Goal: Task Accomplishment & Management: Manage account settings

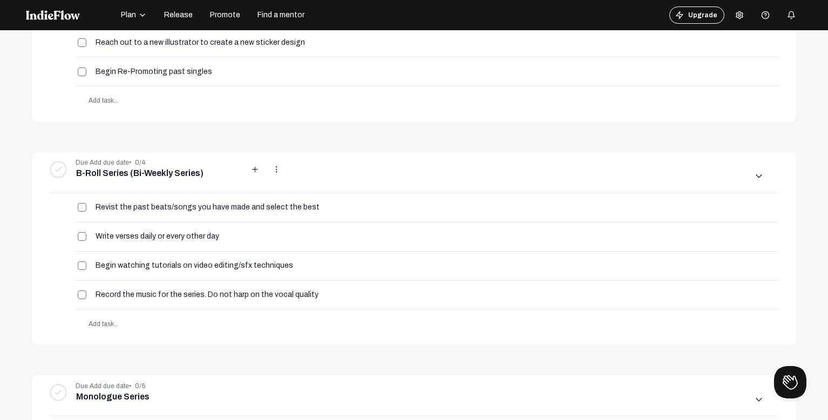
scroll to position [324, 0]
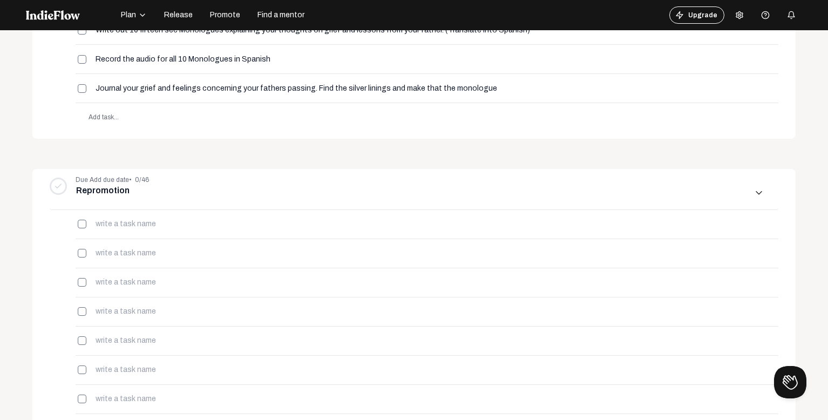
scroll to position [824, 0]
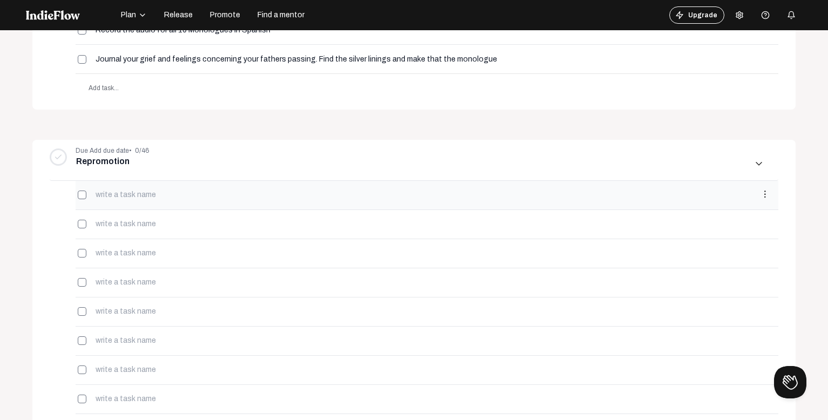
click at [760, 195] on mat-icon "more_vert" at bounding box center [765, 194] width 10 height 10
click at [702, 327] on button "delete Delete" at bounding box center [697, 329] width 101 height 26
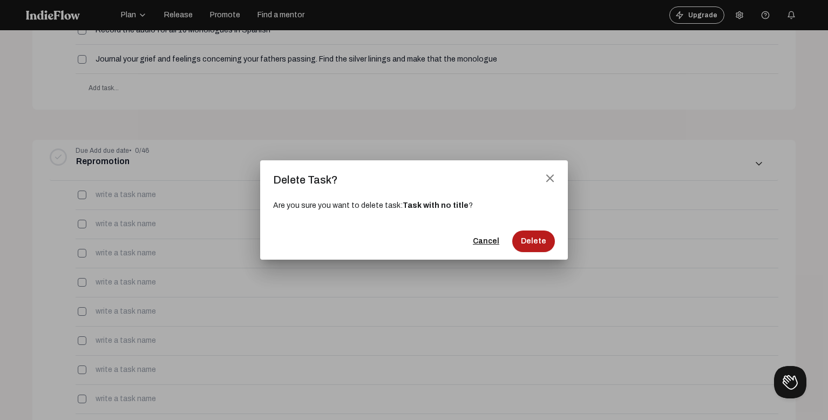
click at [538, 247] on button "Delete" at bounding box center [533, 241] width 43 height 22
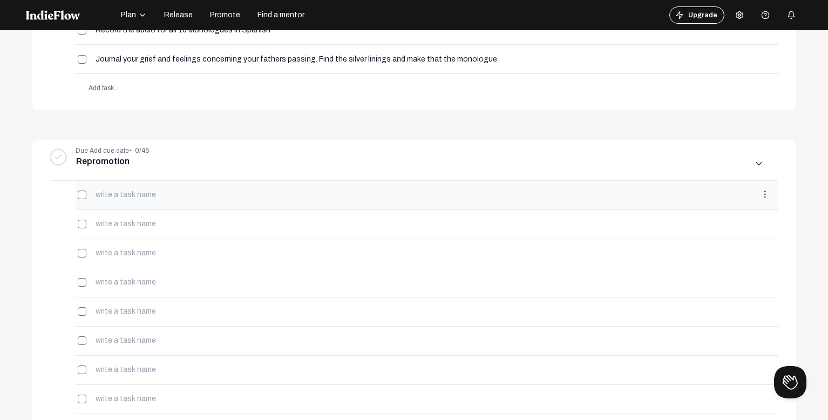
click at [760, 196] on mat-icon "more_vert" at bounding box center [765, 194] width 10 height 10
click at [749, 201] on div "more_vert" at bounding box center [427, 195] width 703 height 29
click at [760, 195] on mat-icon "more_vert" at bounding box center [765, 194] width 10 height 10
click at [760, 196] on mat-icon "more_vert" at bounding box center [765, 194] width 10 height 10
click at [760, 195] on mat-icon "more_vert" at bounding box center [765, 194] width 10 height 10
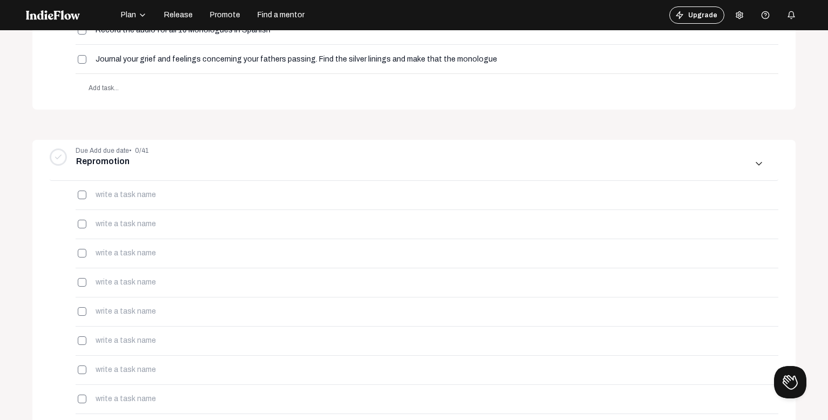
scroll to position [1849, 0]
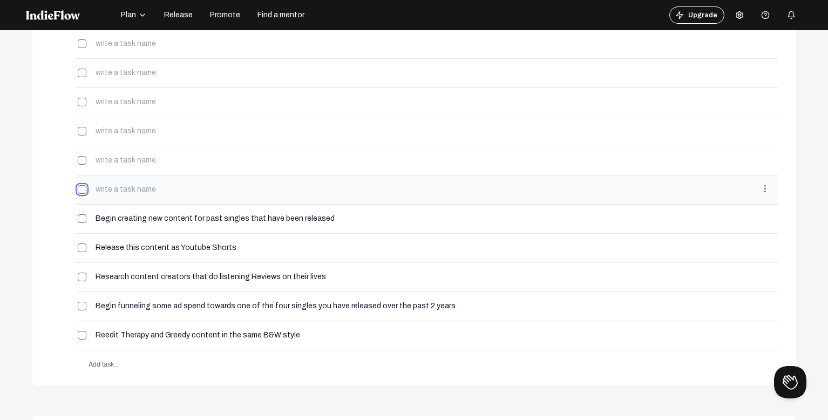
click at [84, 190] on input "checkbox" at bounding box center [82, 189] width 9 height 9
checkbox input "true"
click at [760, 190] on mat-icon "more_vert" at bounding box center [765, 189] width 10 height 10
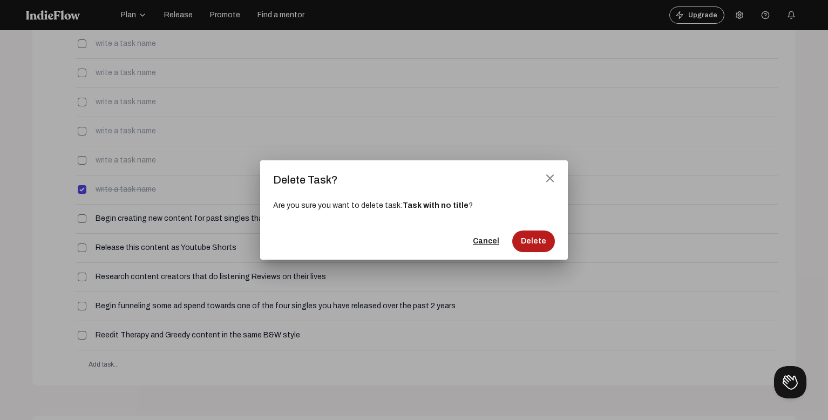
click at [523, 240] on span "Delete" at bounding box center [533, 241] width 25 height 11
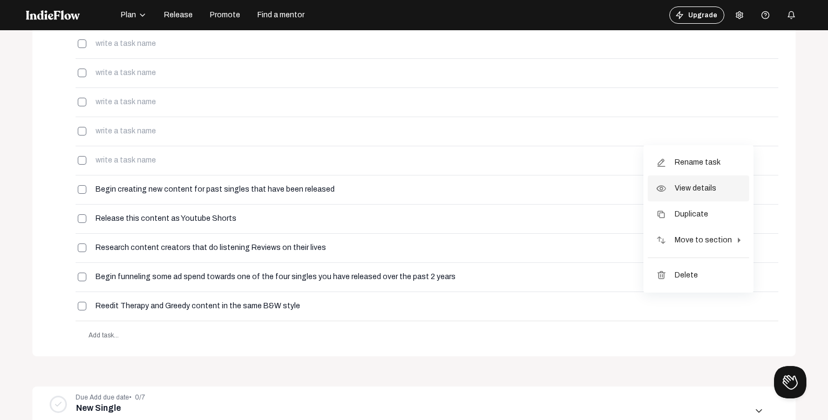
scroll to position [878, 0]
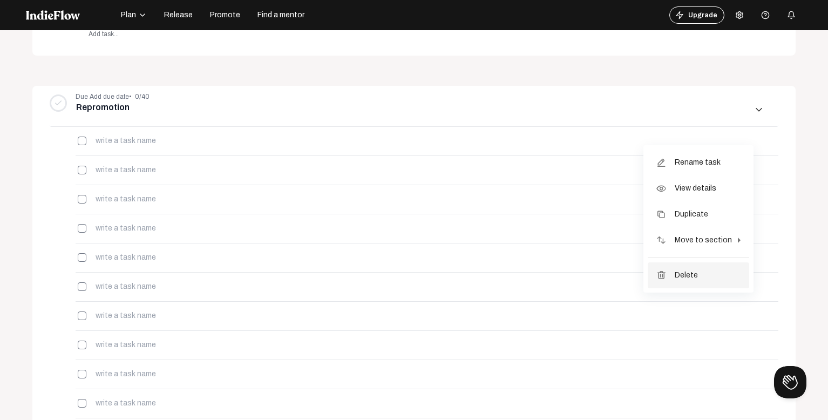
click at [698, 273] on span "Delete" at bounding box center [685, 275] width 23 height 26
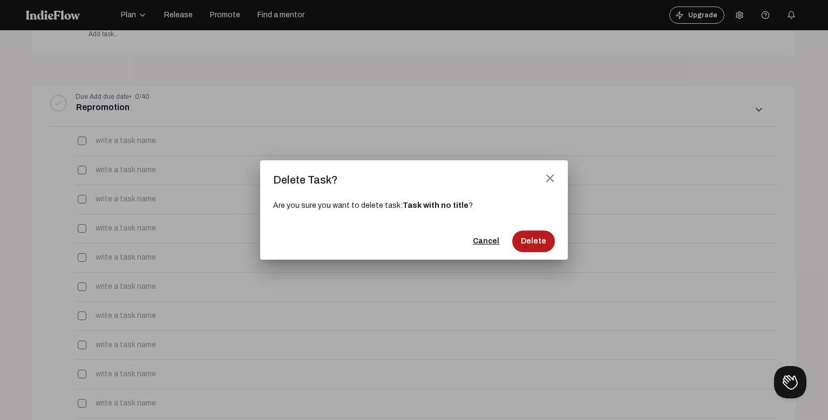
click at [537, 240] on span "Delete" at bounding box center [533, 241] width 25 height 11
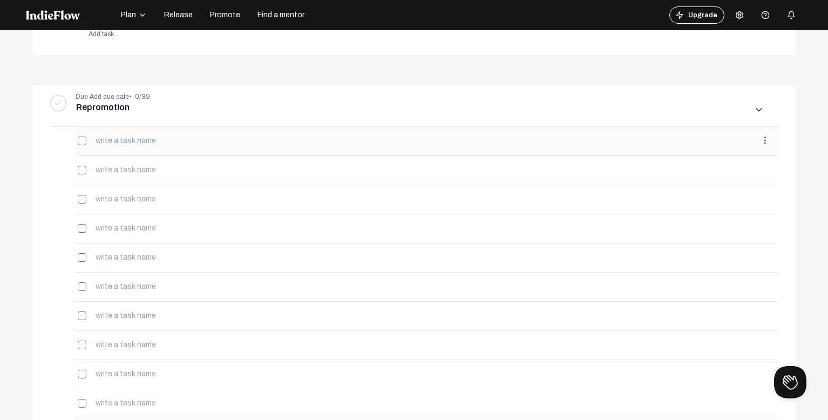
click at [760, 142] on mat-icon "more_vert" at bounding box center [765, 140] width 10 height 10
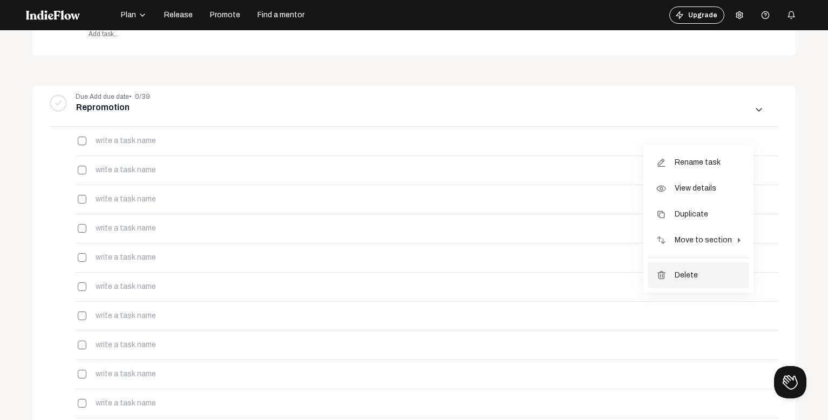
click at [704, 277] on button "delete Delete" at bounding box center [697, 275] width 101 height 26
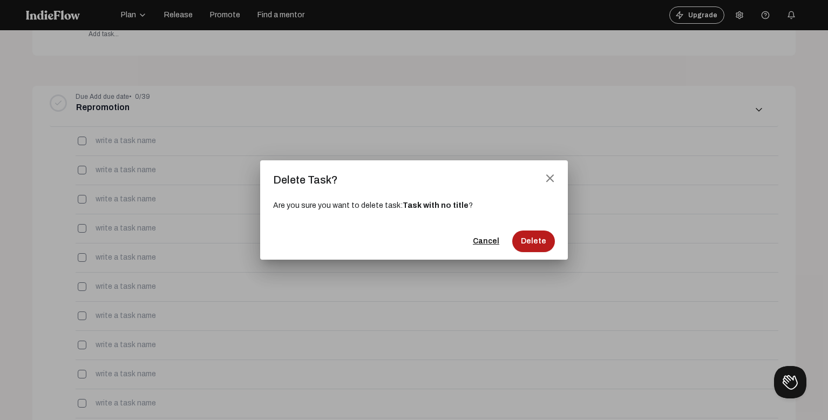
click at [526, 247] on button "Delete" at bounding box center [533, 241] width 43 height 22
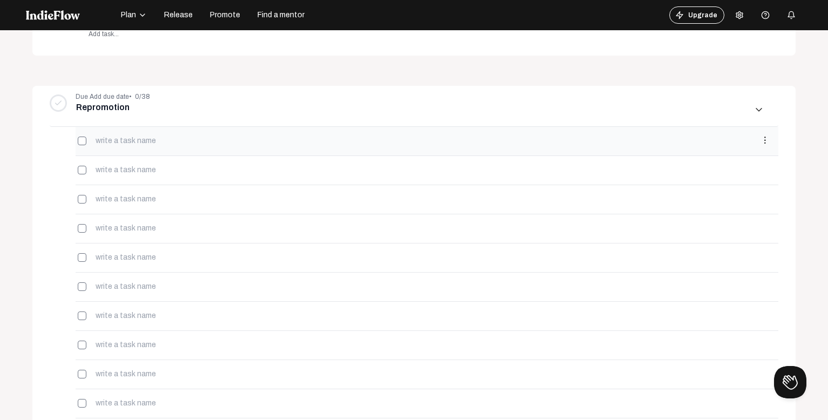
click at [760, 143] on mat-icon "more_vert" at bounding box center [765, 140] width 10 height 10
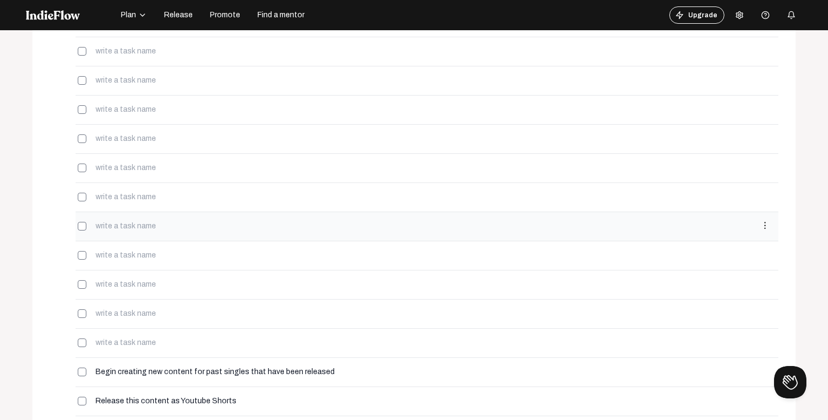
click at [760, 224] on mat-icon "more_vert" at bounding box center [765, 226] width 10 height 10
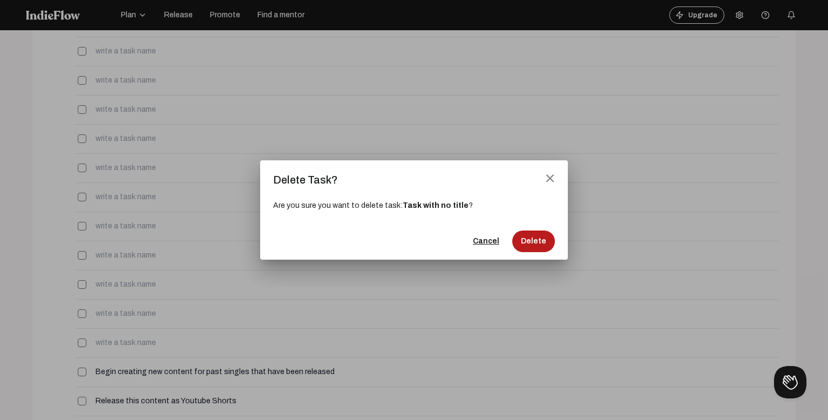
drag, startPoint x: 549, startPoint y: 253, endPoint x: 535, endPoint y: 244, distance: 16.5
click at [535, 244] on mat-dialog-actions "Cancel Delete" at bounding box center [414, 241] width 282 height 37
click at [535, 244] on span "Delete" at bounding box center [533, 241] width 25 height 11
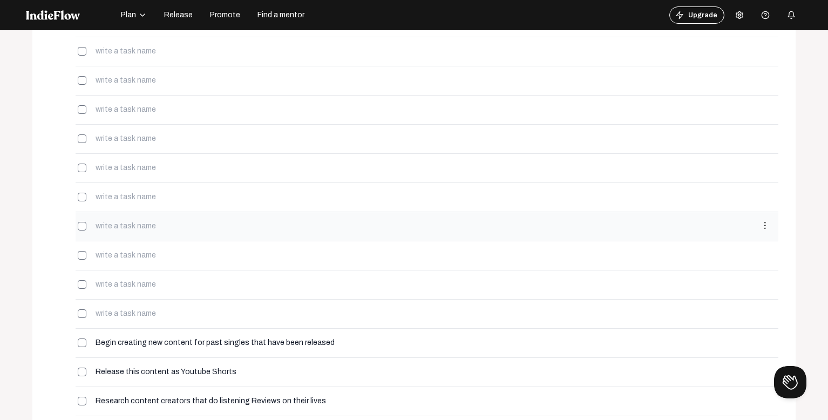
click at [760, 224] on mat-icon "more_vert" at bounding box center [765, 226] width 10 height 10
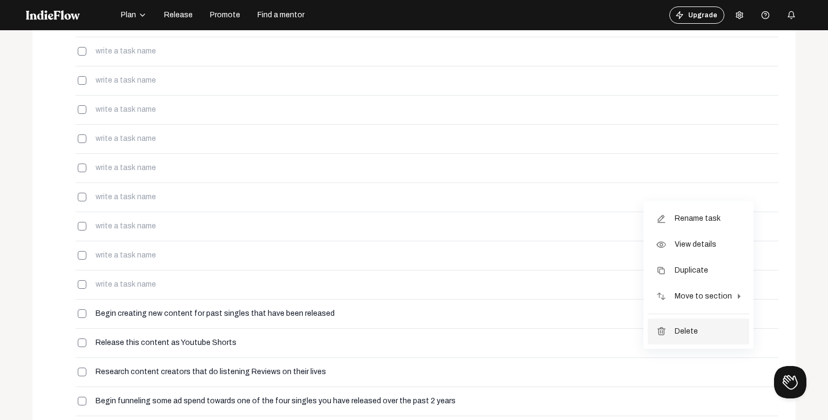
click at [694, 331] on span "Delete" at bounding box center [685, 331] width 23 height 26
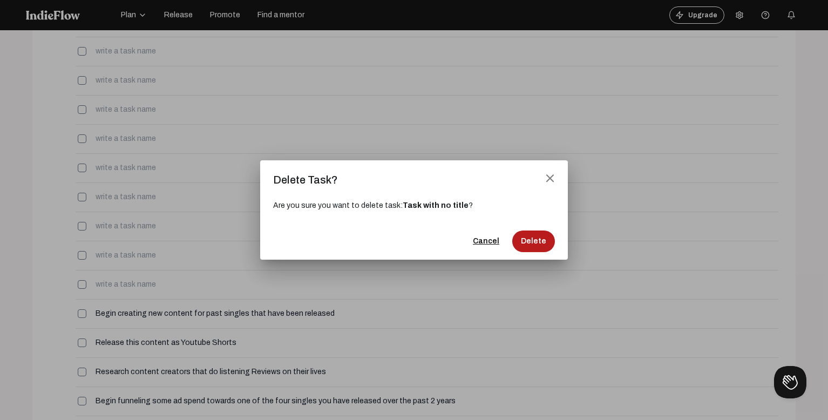
click at [528, 240] on span "Delete" at bounding box center [533, 241] width 25 height 11
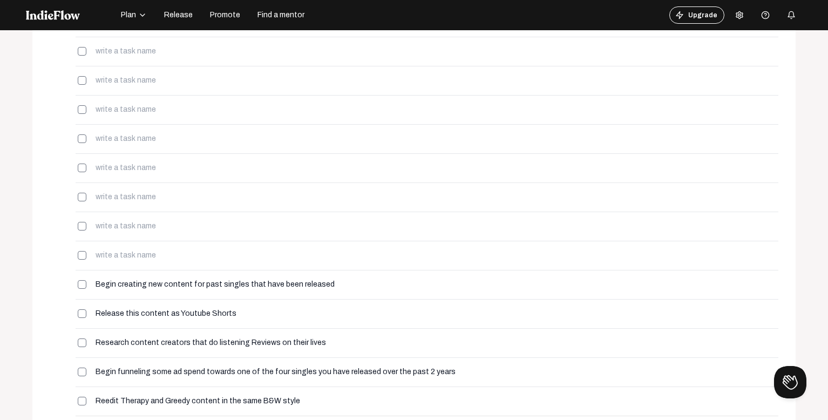
click at [760, 197] on mat-icon "more_vert" at bounding box center [765, 197] width 10 height 10
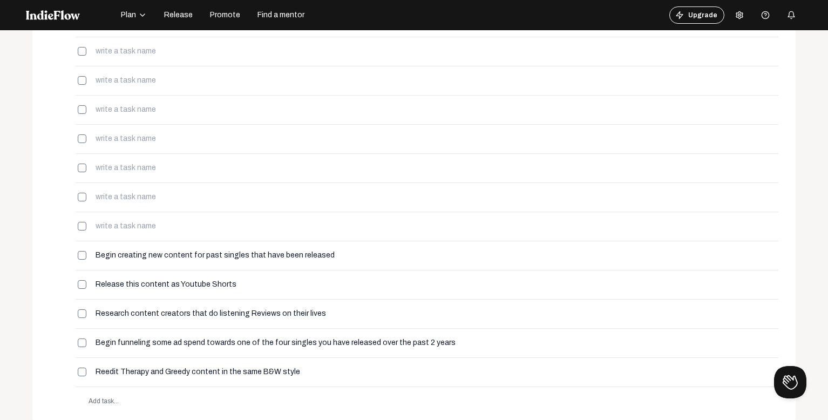
scroll to position [878, 0]
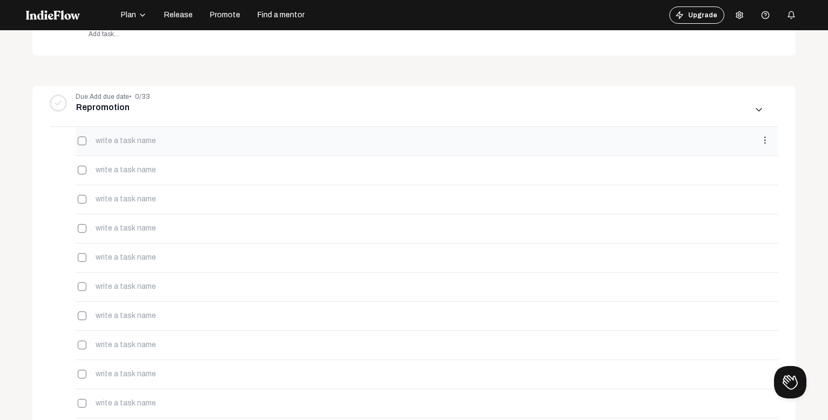
click at [760, 138] on mat-icon "more_vert" at bounding box center [765, 140] width 10 height 10
click at [774, 248] on div at bounding box center [414, 210] width 828 height 420
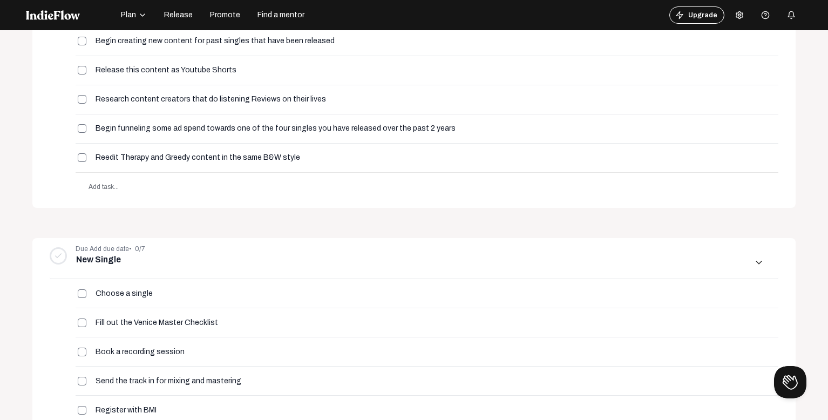
scroll to position [1956, 0]
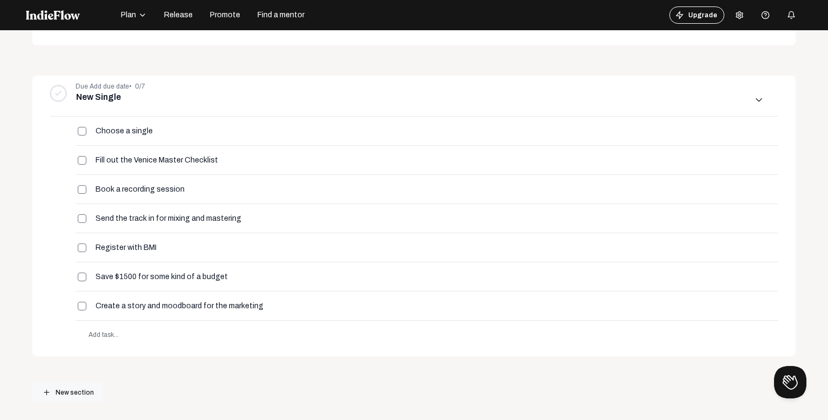
click at [79, 391] on span "New section" at bounding box center [75, 392] width 38 height 19
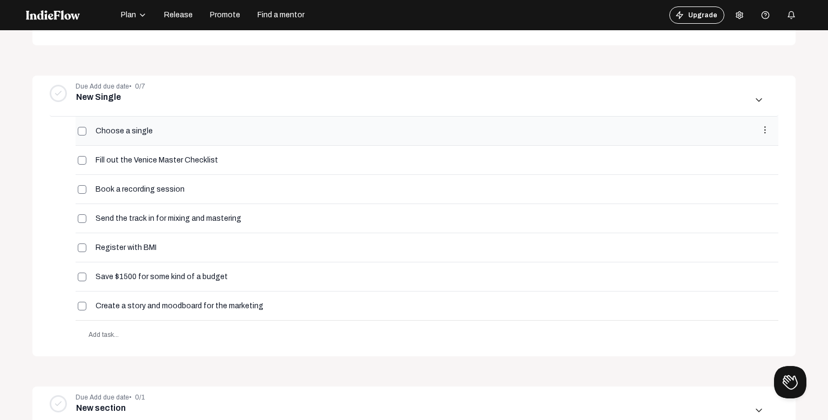
scroll to position [2088, 0]
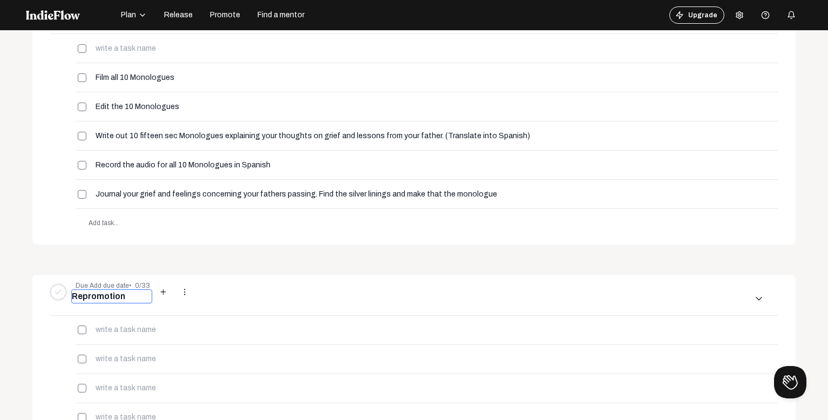
click at [98, 292] on input "Repromotion" at bounding box center [111, 296] width 81 height 14
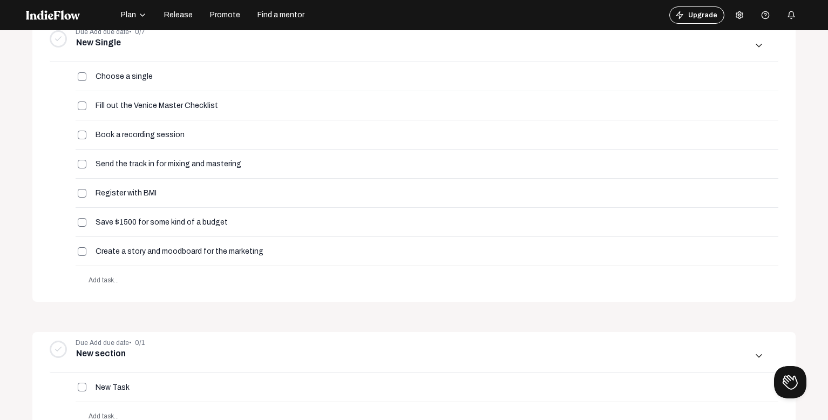
scroll to position [2092, 0]
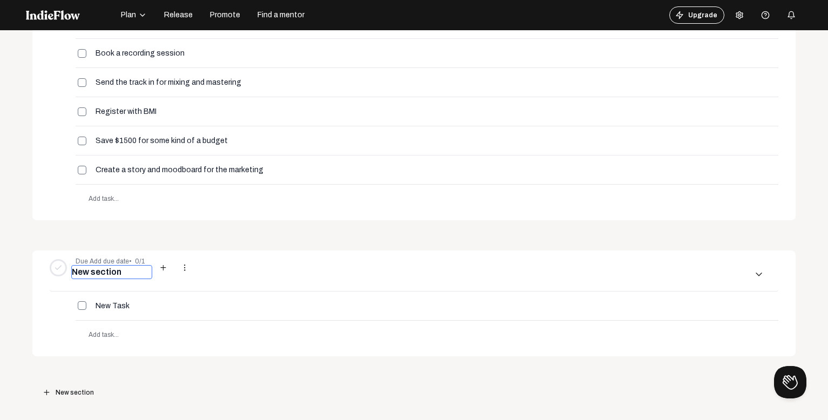
click at [100, 270] on input "New section" at bounding box center [111, 272] width 81 height 14
paste input "Repromo"
type input "Repromotion"
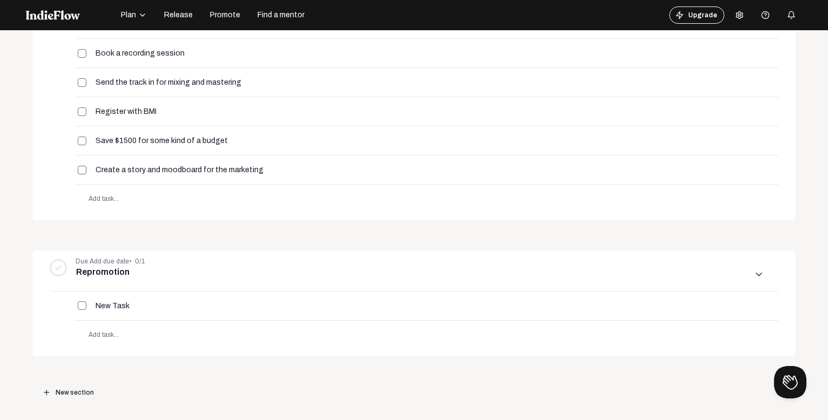
drag, startPoint x: 182, startPoint y: 235, endPoint x: 203, endPoint y: 247, distance: 24.4
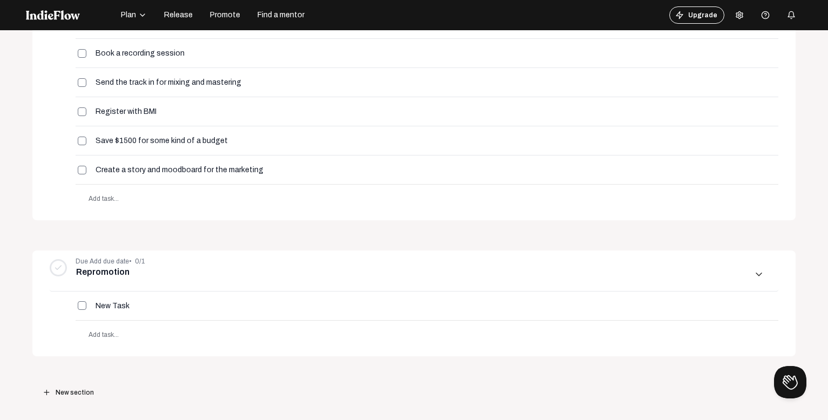
scroll to position [635, 0]
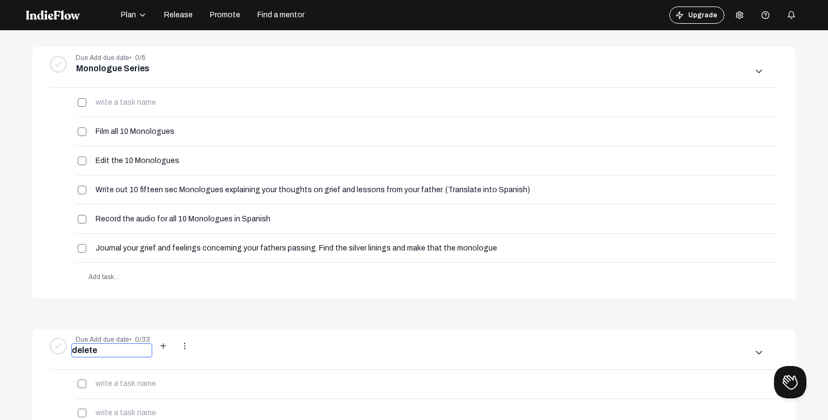
type input "delete"
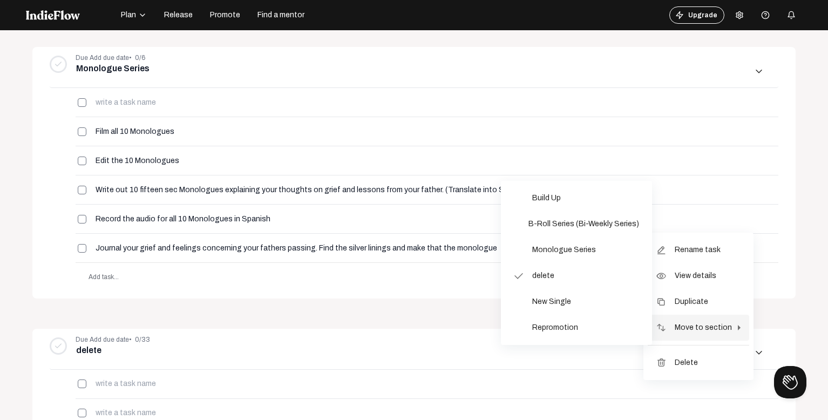
scroll to position [1606, 0]
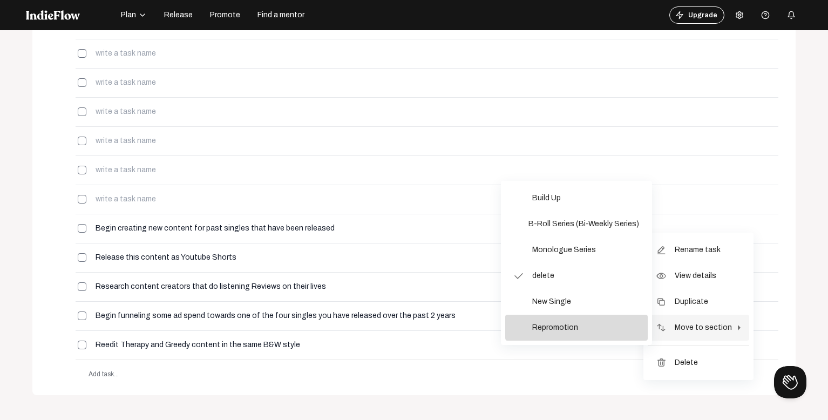
click at [594, 319] on button "check Repromotion" at bounding box center [576, 328] width 142 height 26
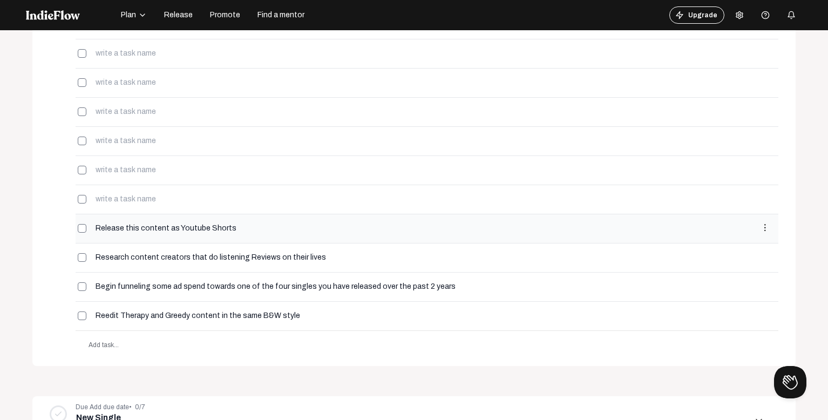
click at [760, 227] on mat-icon "more_vert" at bounding box center [765, 228] width 10 height 10
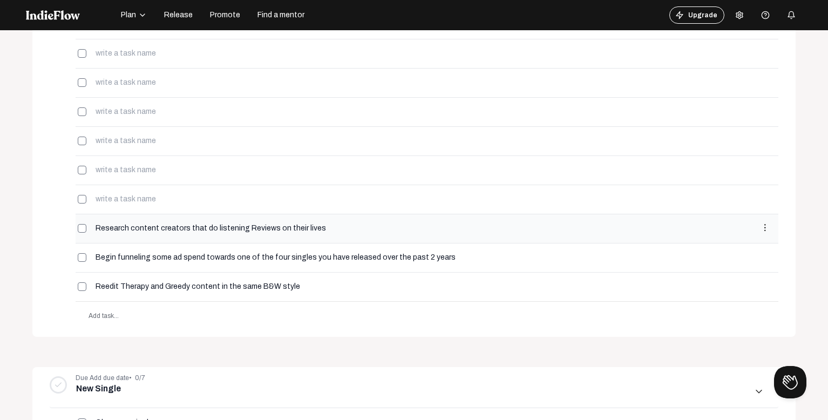
click at [760, 223] on mat-icon "more_vert" at bounding box center [765, 228] width 10 height 10
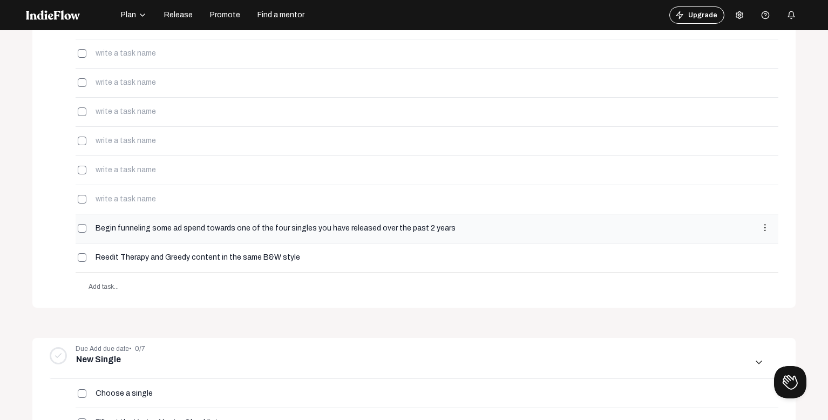
click at [760, 227] on mat-icon "more_vert" at bounding box center [765, 228] width 10 height 10
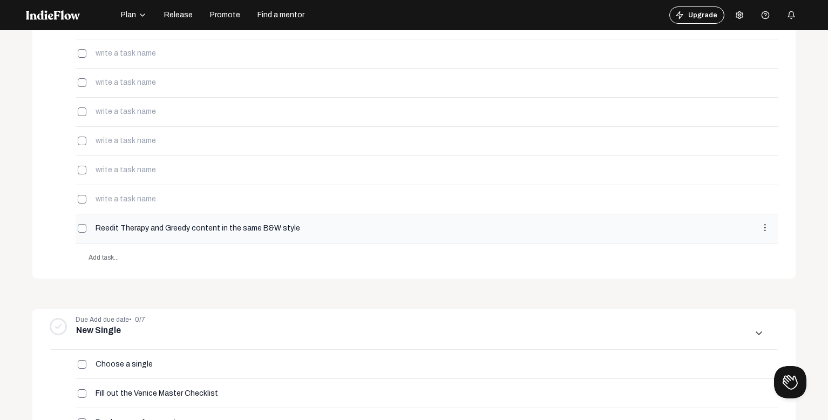
click at [760, 227] on mat-icon "more_vert" at bounding box center [765, 228] width 10 height 10
click at [760, 230] on mat-icon "more_vert" at bounding box center [765, 228] width 10 height 10
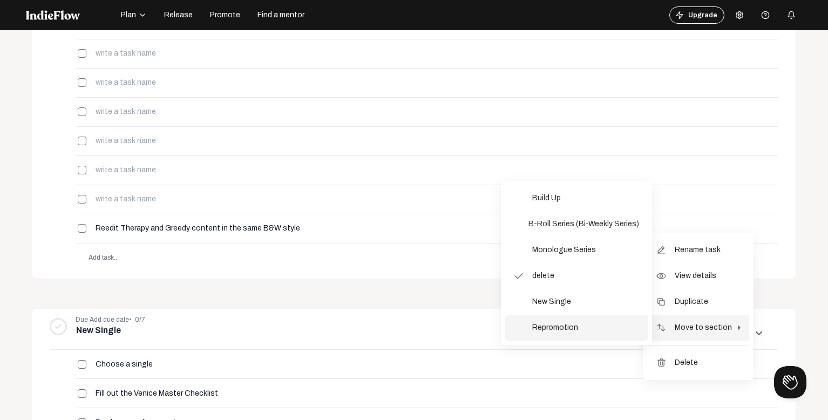
click at [550, 318] on span "Repromotion" at bounding box center [555, 328] width 46 height 26
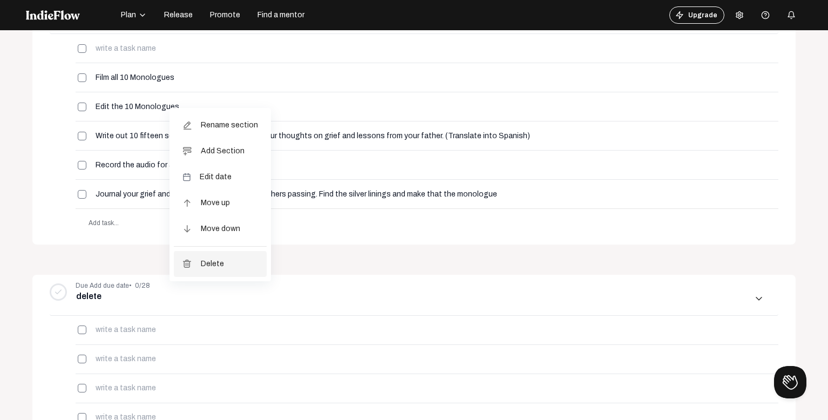
click at [220, 263] on span "Delete" at bounding box center [212, 264] width 23 height 26
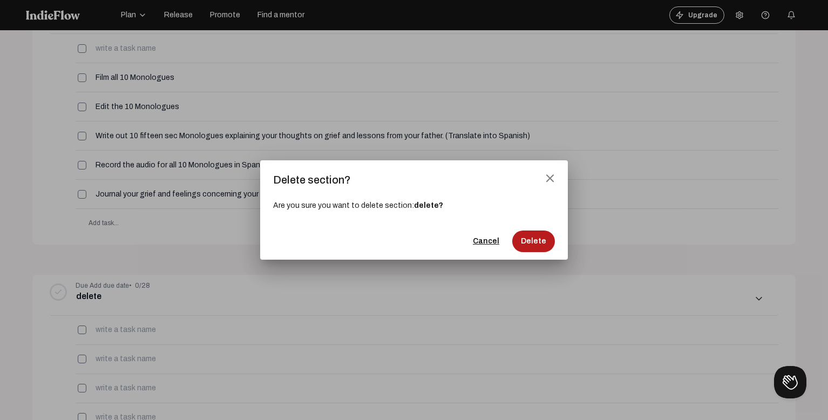
click at [550, 237] on button "Delete" at bounding box center [533, 241] width 43 height 22
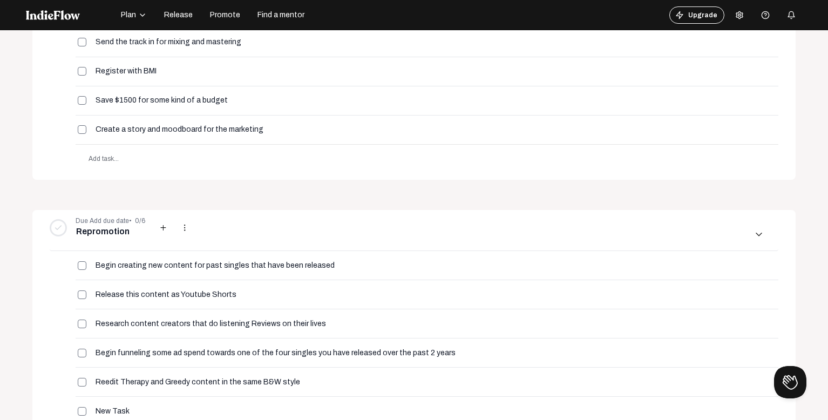
scroll to position [1061, 0]
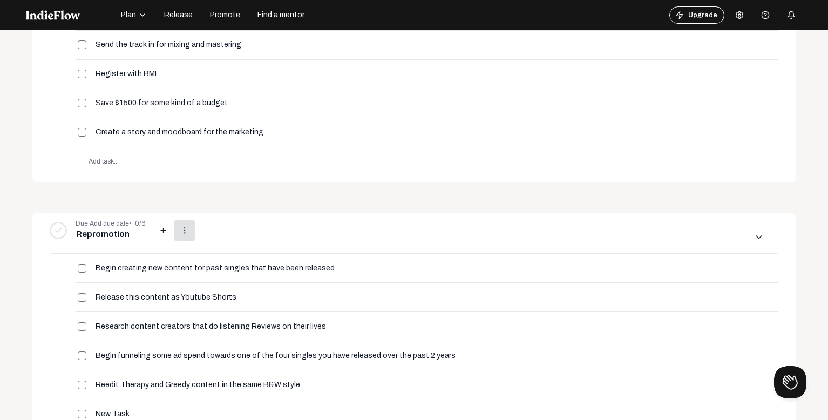
click at [182, 231] on mat-icon "more_vert" at bounding box center [185, 231] width 10 height 10
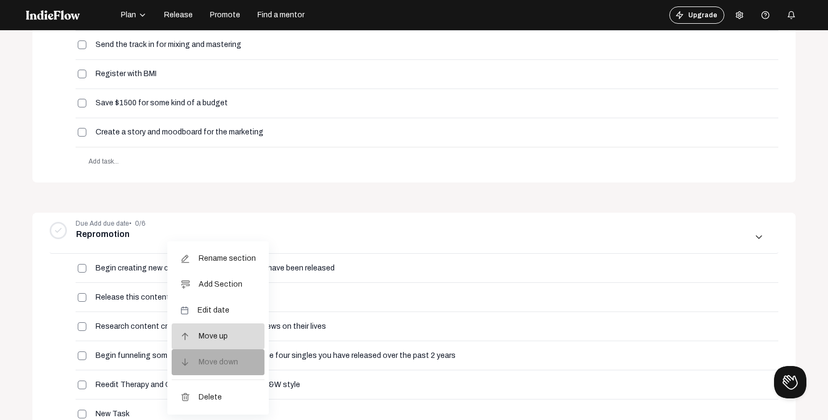
click at [235, 332] on button "arrow_upward Move up" at bounding box center [218, 336] width 93 height 26
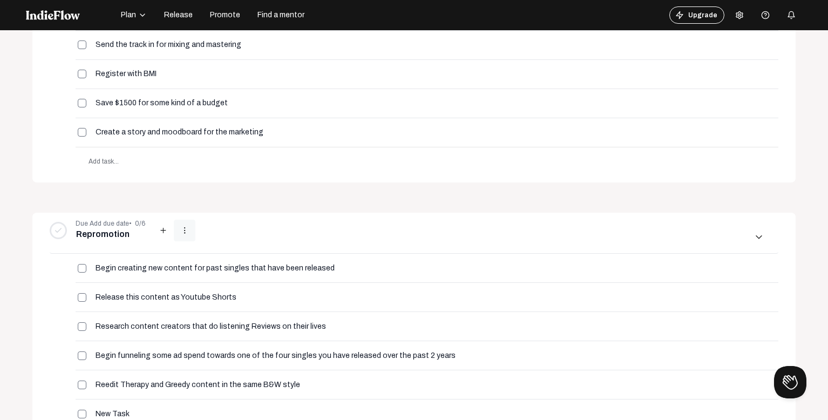
click at [182, 231] on mat-icon "more_vert" at bounding box center [185, 231] width 10 height 10
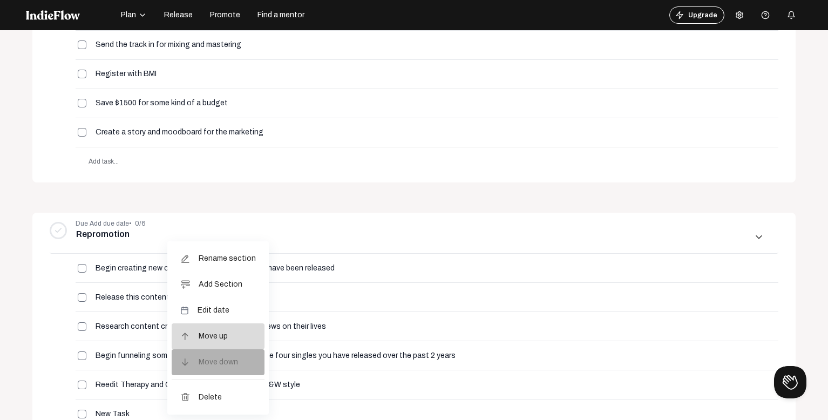
click at [222, 337] on span "Move up" at bounding box center [213, 336] width 29 height 26
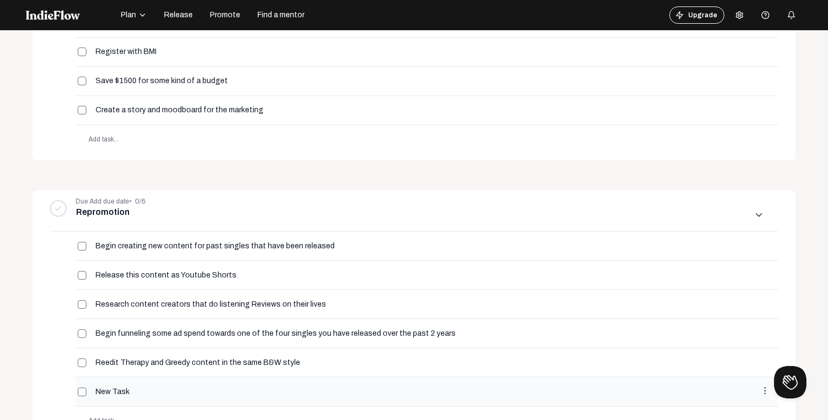
scroll to position [792, 0]
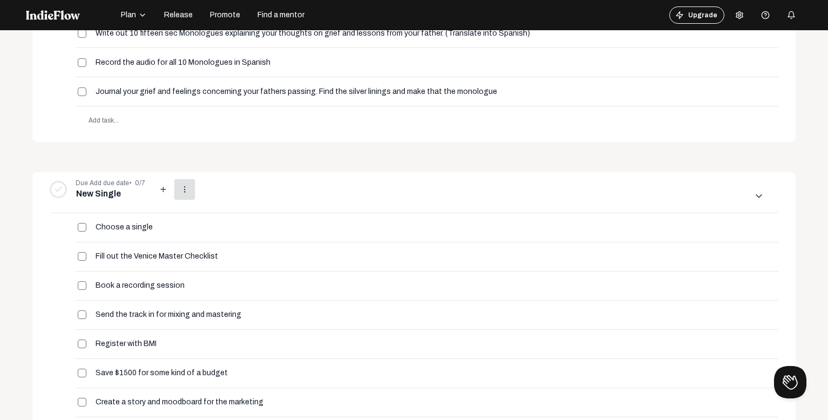
click at [180, 191] on mat-icon "more_vert" at bounding box center [185, 190] width 10 height 10
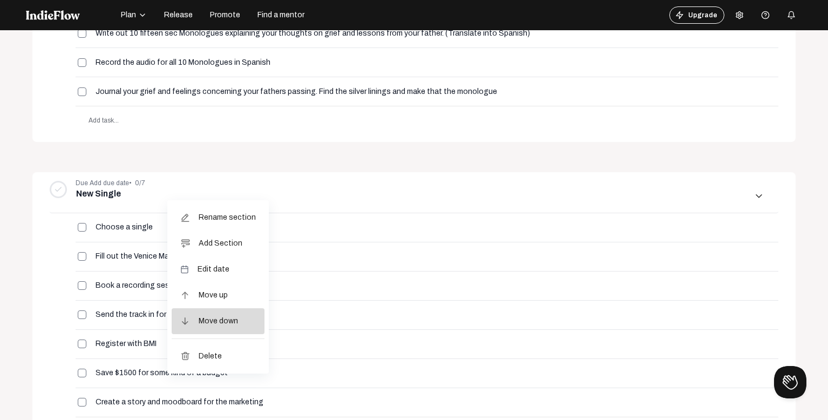
click at [244, 318] on button "arrow_downward Move down" at bounding box center [218, 321] width 93 height 26
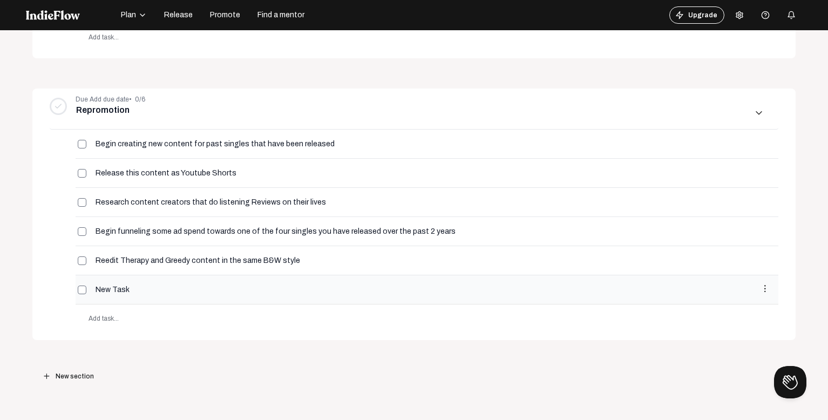
scroll to position [30, 0]
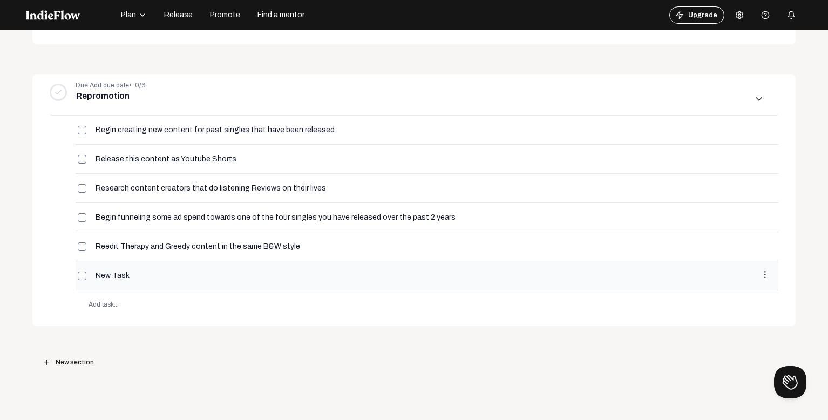
click at [760, 271] on mat-icon "more_vert" at bounding box center [765, 275] width 10 height 10
click at [711, 256] on button "delete Delete" at bounding box center [697, 253] width 101 height 26
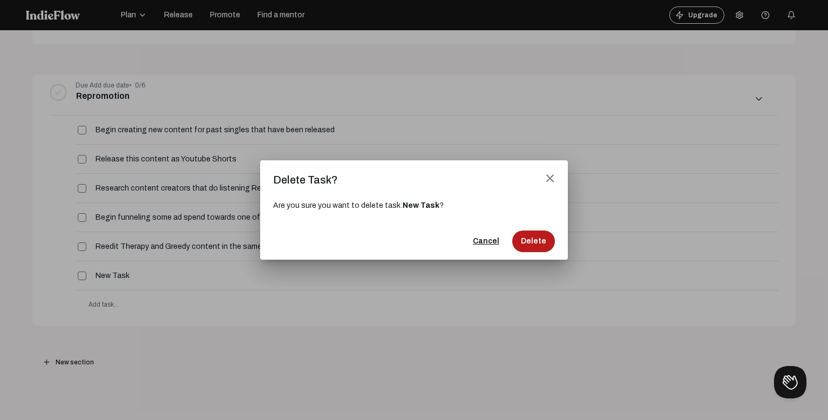
click at [526, 236] on span "Delete" at bounding box center [533, 241] width 25 height 11
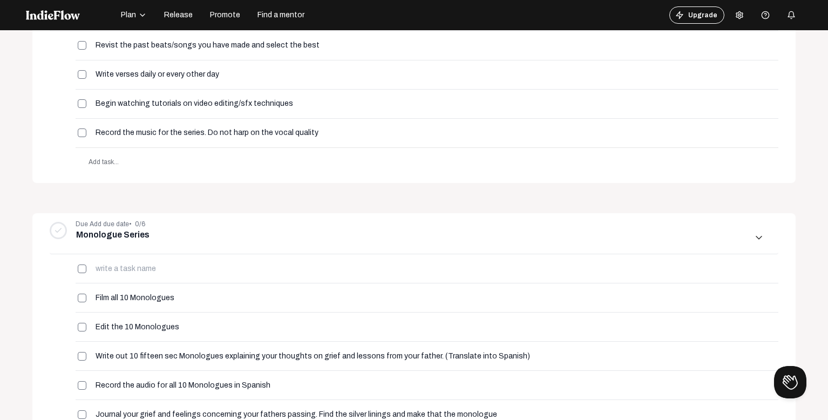
scroll to position [547, 0]
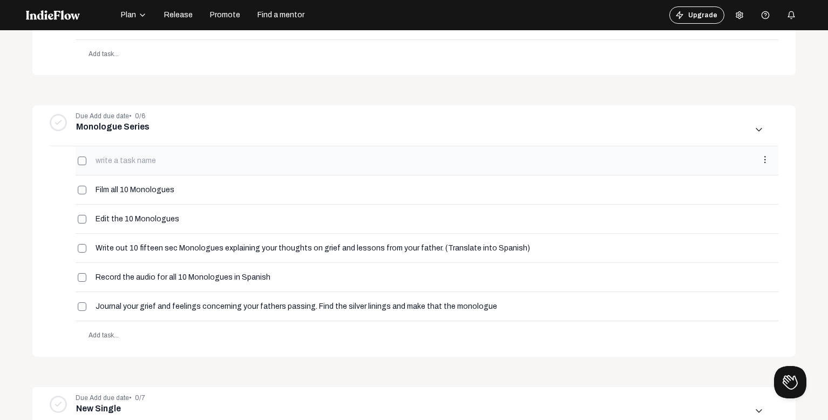
click at [760, 165] on div "more_vert" at bounding box center [765, 160] width 10 height 11
click at [760, 162] on mat-icon "more_vert" at bounding box center [765, 160] width 10 height 10
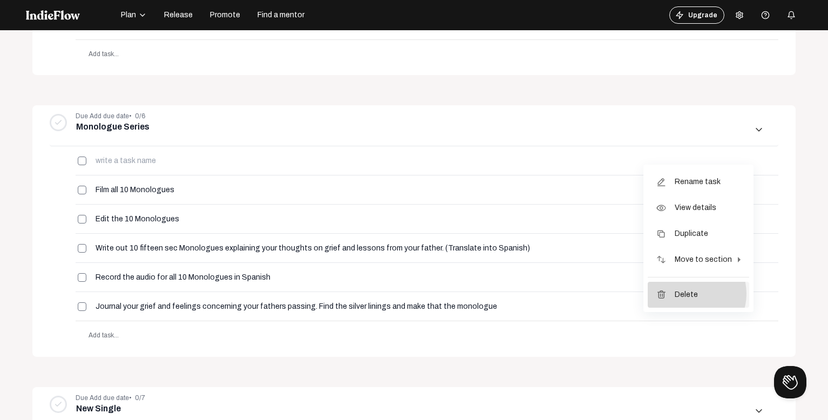
click at [692, 294] on span "Delete" at bounding box center [685, 295] width 23 height 26
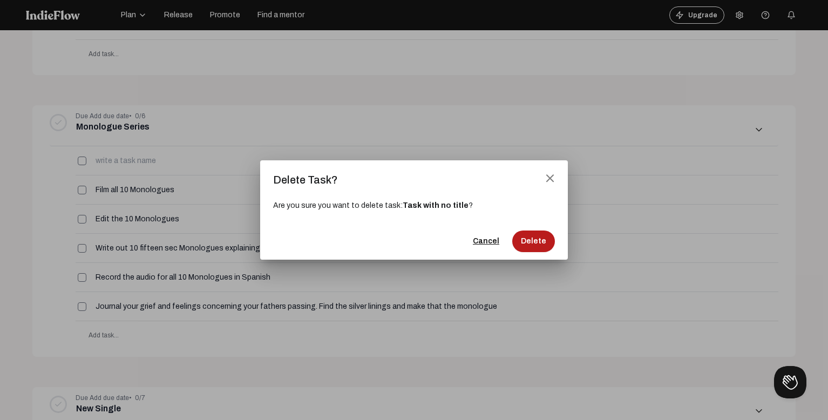
click at [542, 245] on span "Delete" at bounding box center [533, 241] width 25 height 11
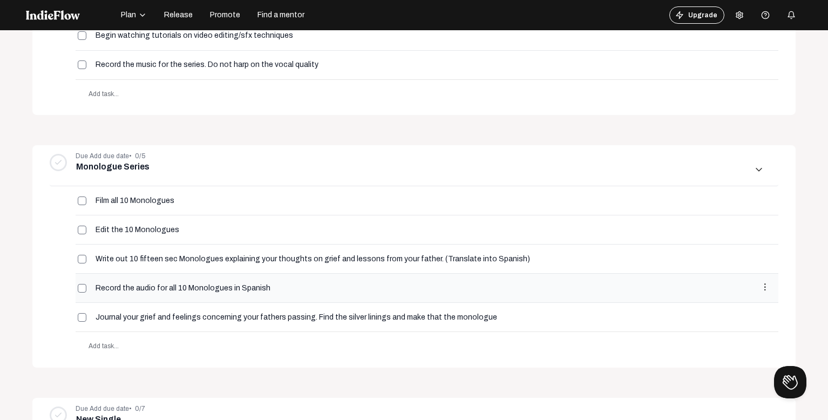
scroll to position [540, 0]
